Goal: Information Seeking & Learning: Learn about a topic

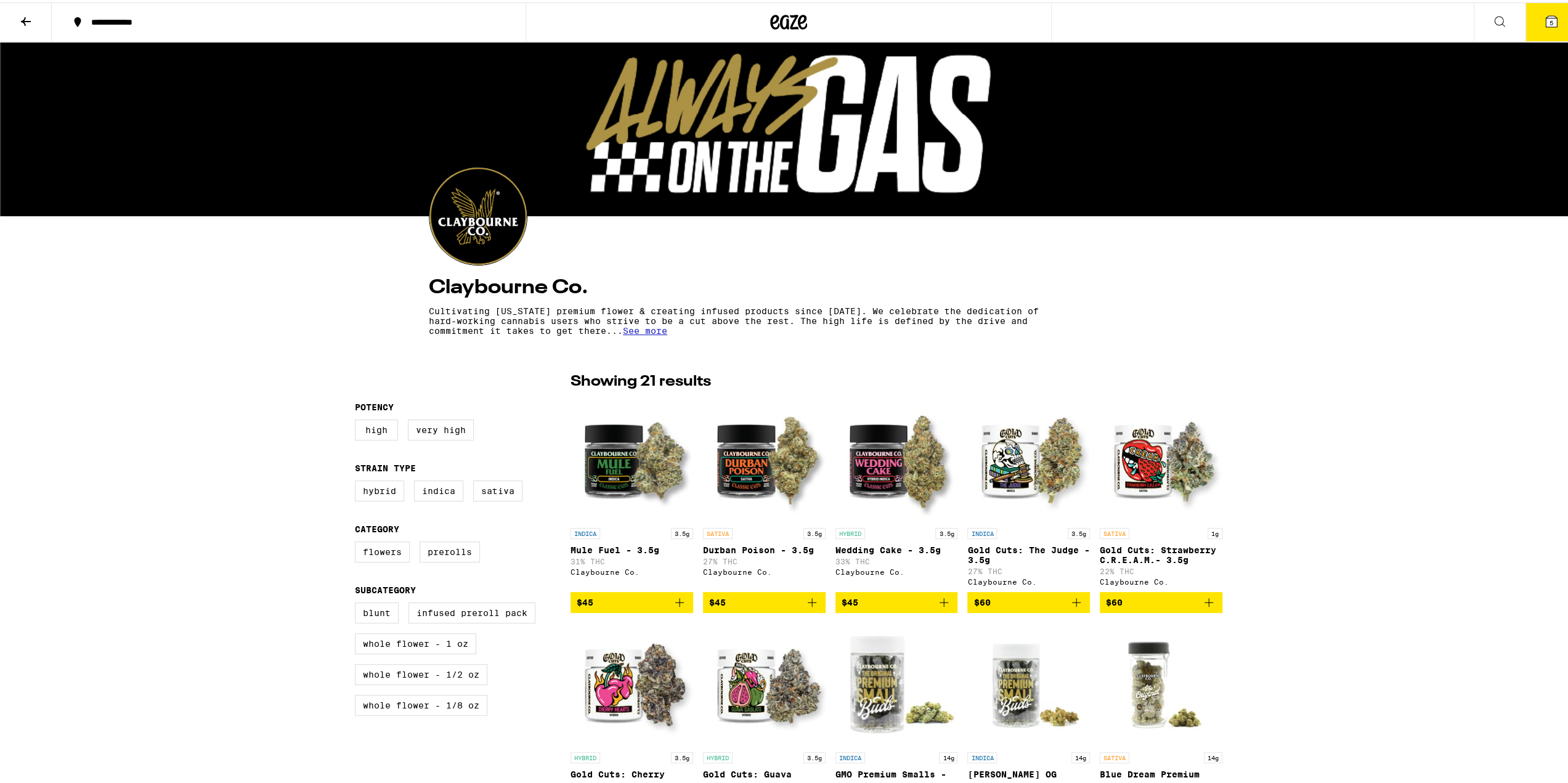
click at [17, 11] on button at bounding box center [26, 20] width 52 height 39
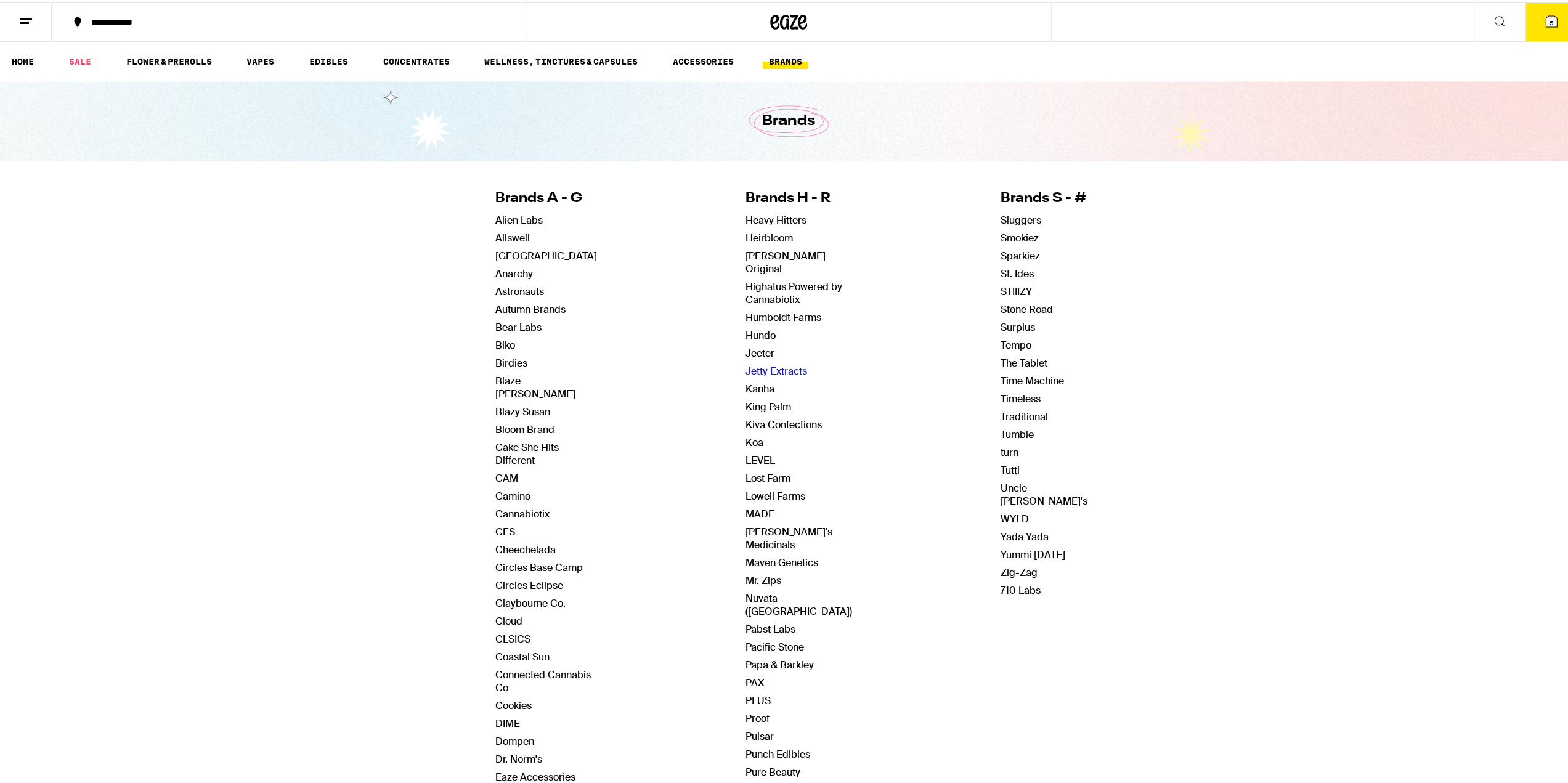
drag, startPoint x: 750, startPoint y: 355, endPoint x: 737, endPoint y: 356, distance: 13.0
click at [750, 363] on link "Jetty Extracts" at bounding box center [776, 369] width 62 height 13
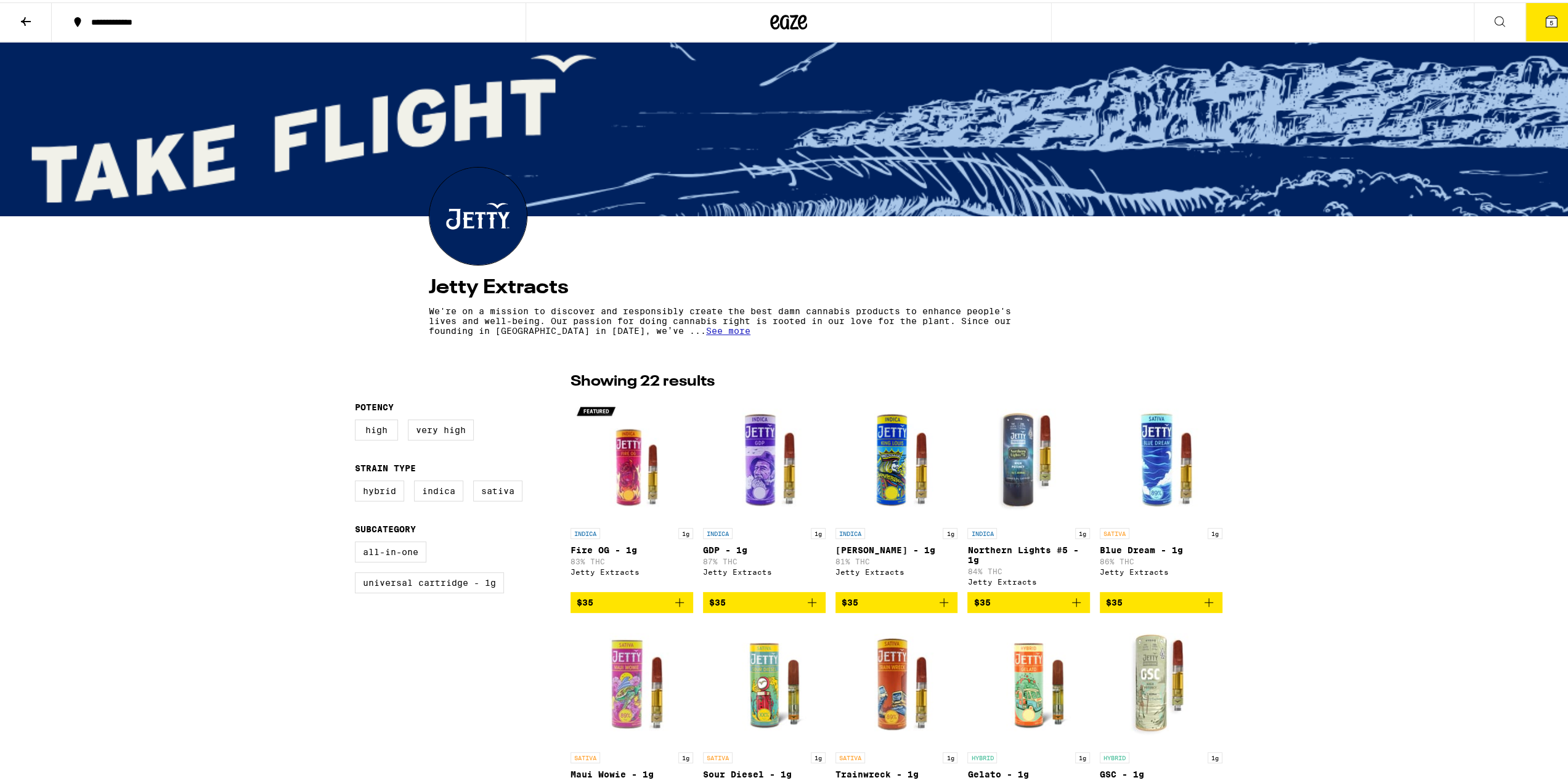
drag, startPoint x: 32, startPoint y: 13, endPoint x: 53, endPoint y: 19, distance: 21.8
click at [32, 13] on icon at bounding box center [26, 19] width 15 height 15
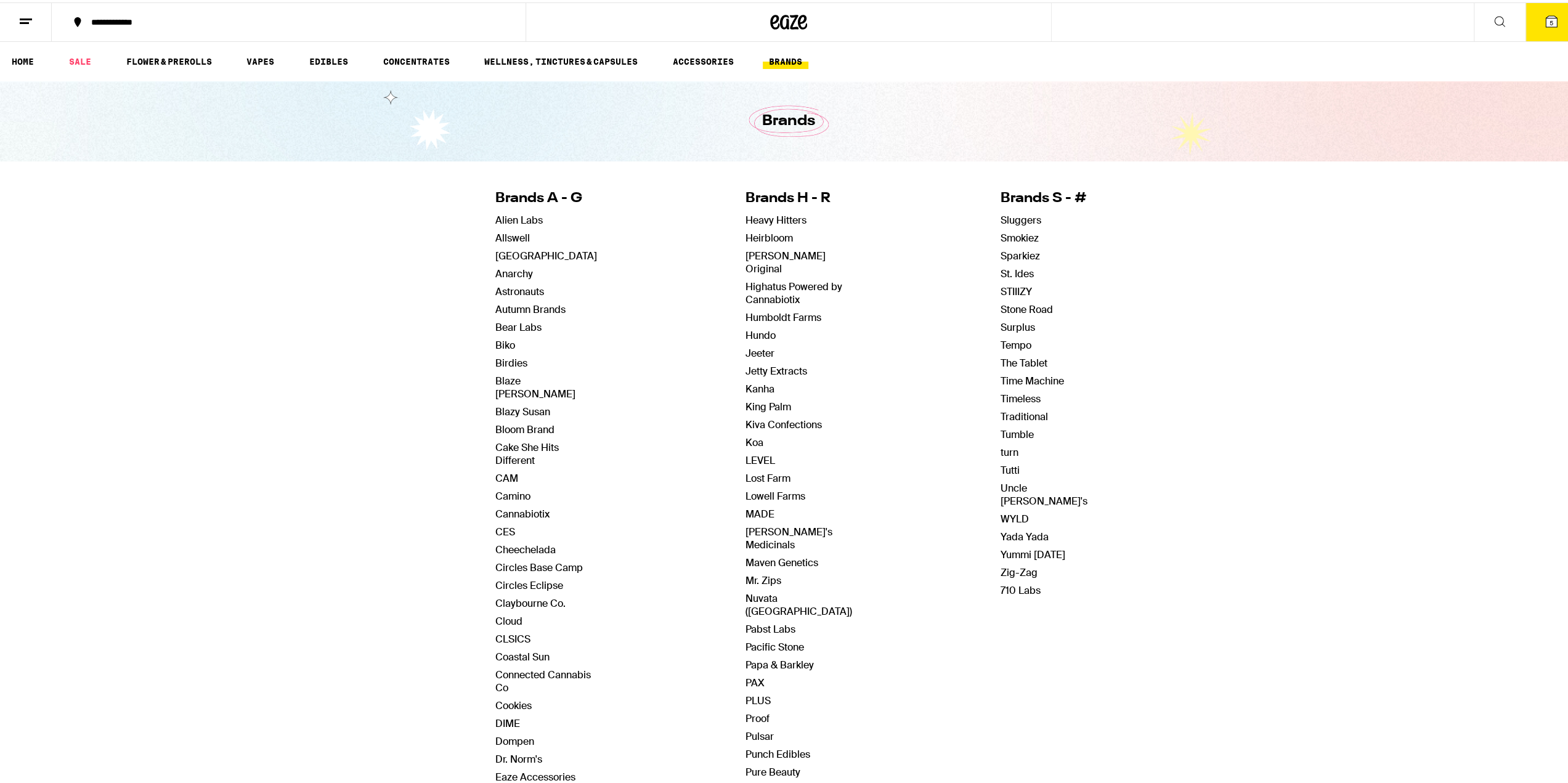
click at [778, 59] on link "BRANDS" at bounding box center [785, 59] width 45 height 15
click at [775, 59] on link "BRANDS" at bounding box center [785, 59] width 45 height 15
click at [756, 235] on link "Heirbloom" at bounding box center [769, 236] width 47 height 13
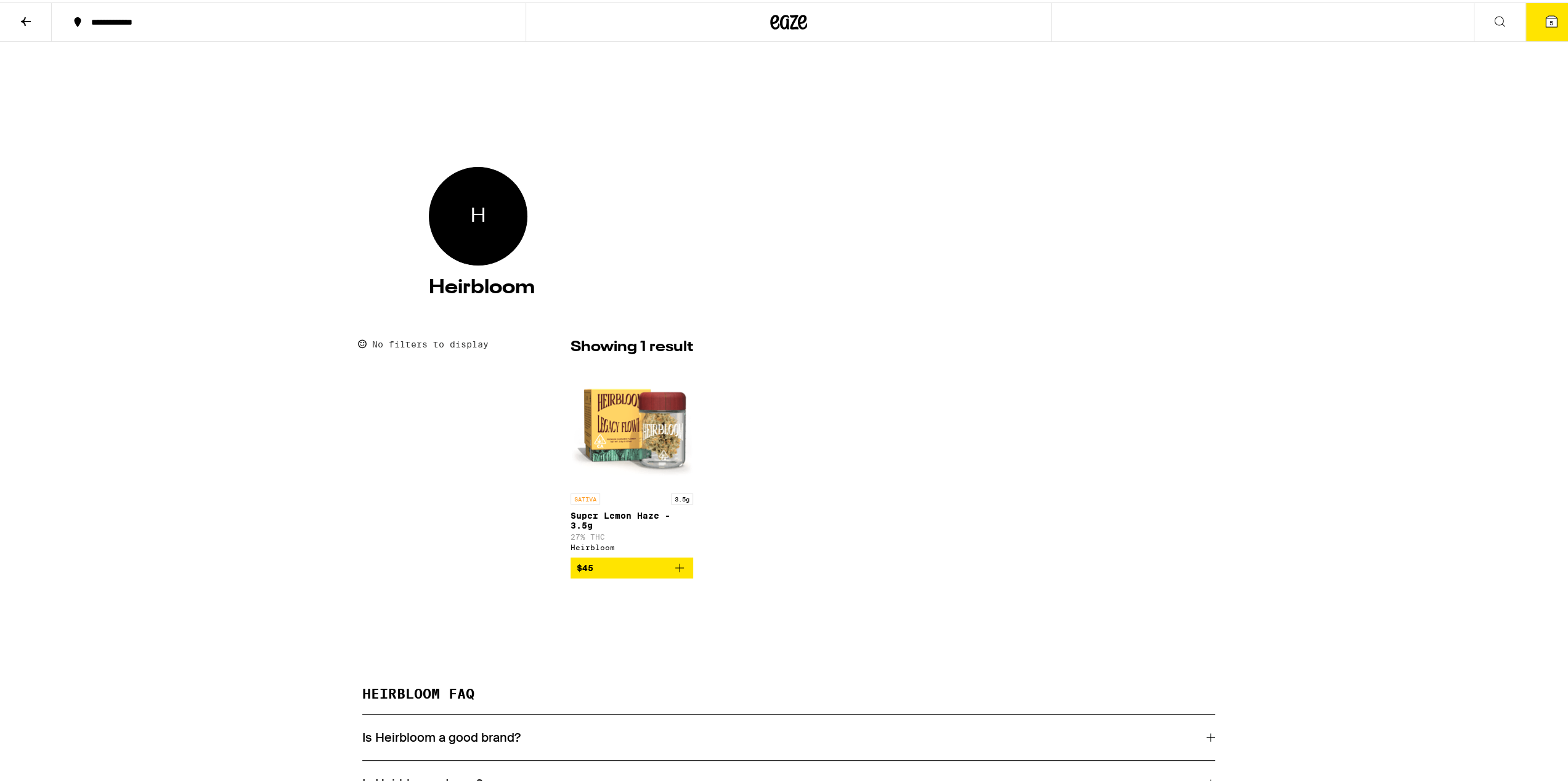
click at [28, 19] on icon at bounding box center [26, 19] width 10 height 9
